Goal: Transaction & Acquisition: Purchase product/service

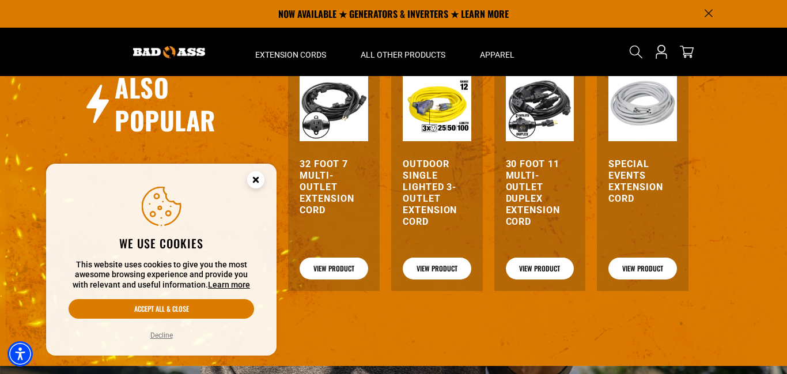
scroll to position [1209, 0]
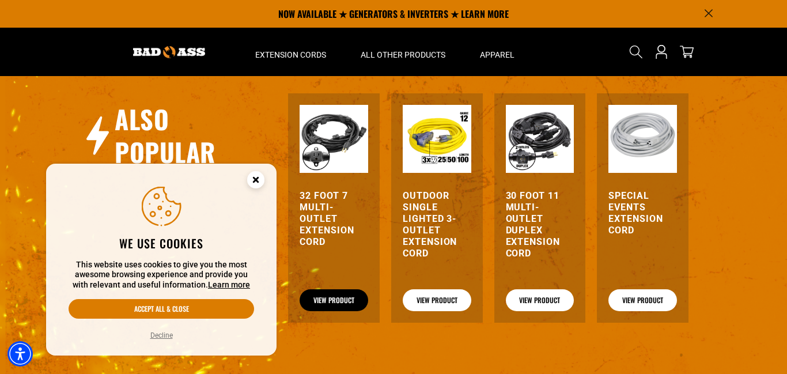
click at [347, 303] on link "View Product" at bounding box center [334, 300] width 69 height 22
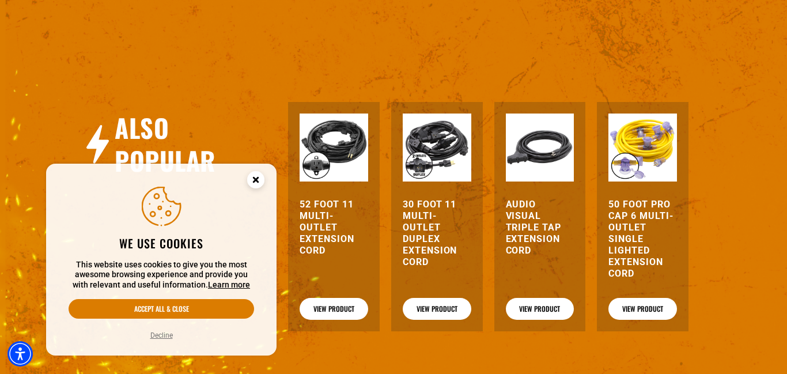
scroll to position [1256, 0]
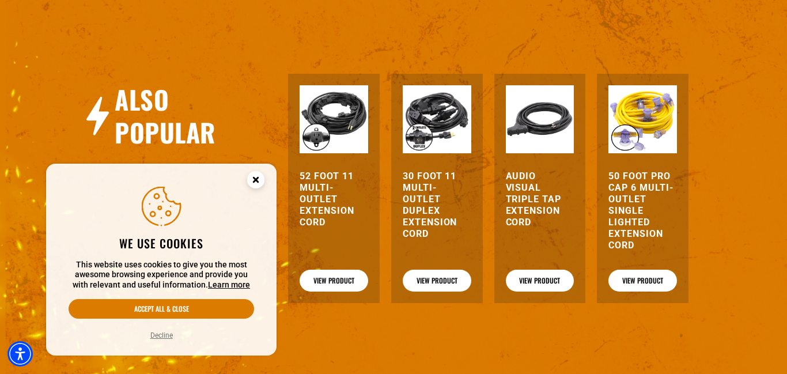
click at [258, 176] on circle "Close this option" at bounding box center [255, 179] width 17 height 17
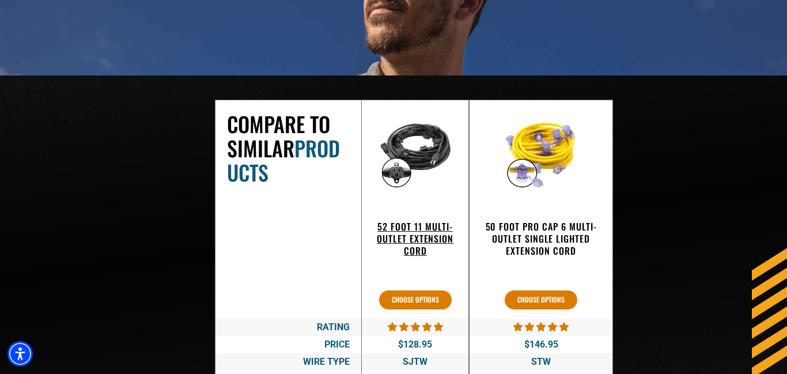
scroll to position [1844, 0]
